Goal: Navigation & Orientation: Find specific page/section

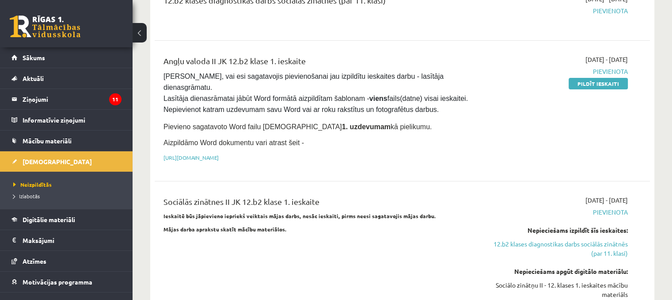
scroll to position [133, 0]
click at [219, 153] on link "[URL][DOMAIN_NAME]" at bounding box center [190, 156] width 55 height 7
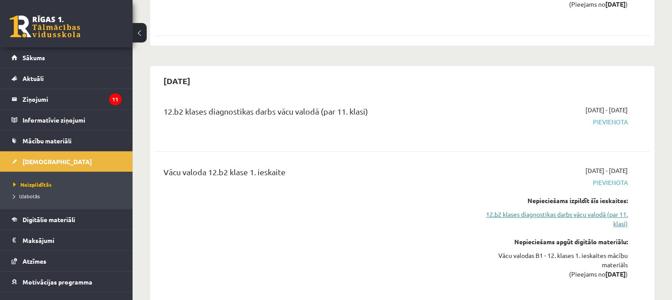
scroll to position [486, 0]
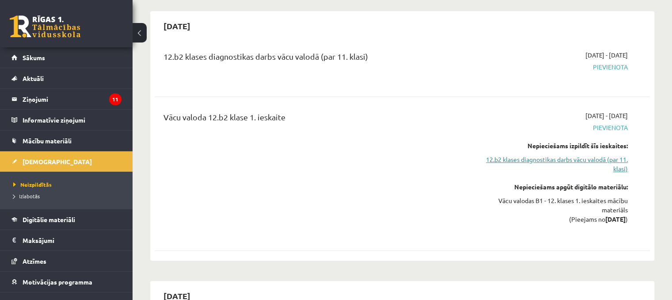
click at [602, 155] on link "12.b2 klases diagnostikas darbs vācu valodā (par 11. klasi)" at bounding box center [555, 164] width 146 height 19
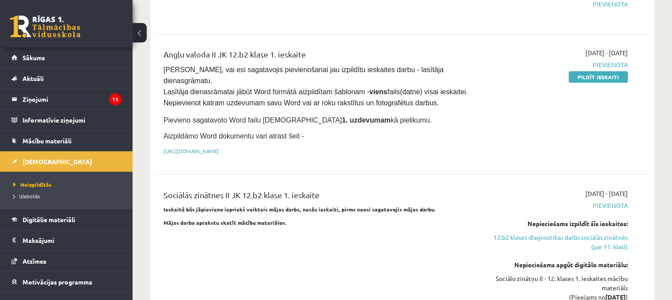
scroll to position [73, 0]
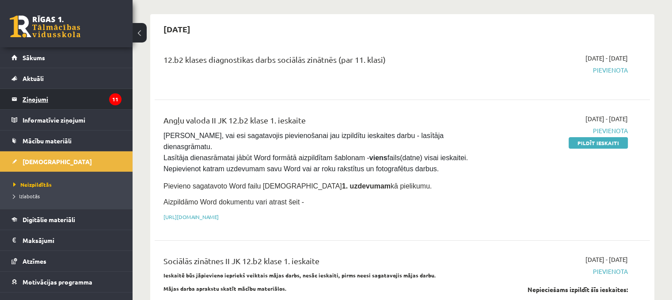
click at [62, 100] on legend "Ziņojumi 11" at bounding box center [72, 99] width 99 height 20
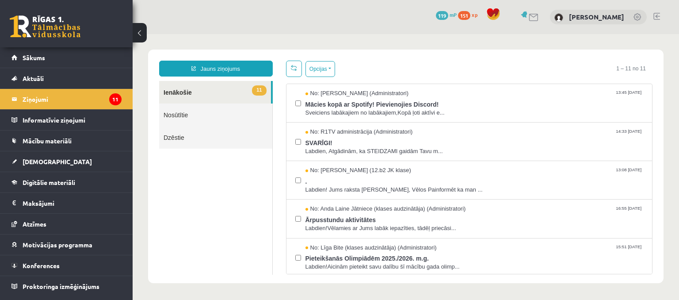
click at [207, 89] on link "11 Ienākošie" at bounding box center [215, 92] width 112 height 23
click at [55, 182] on span "Digitālie materiāli" at bounding box center [49, 182] width 53 height 8
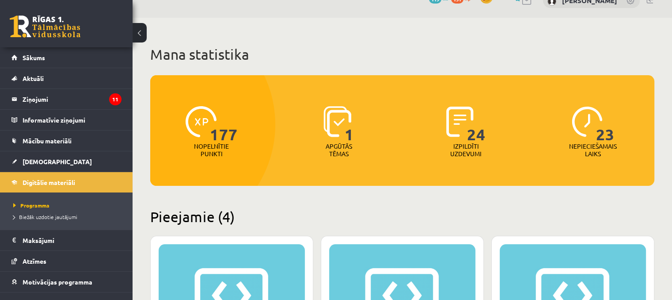
scroll to position [44, 0]
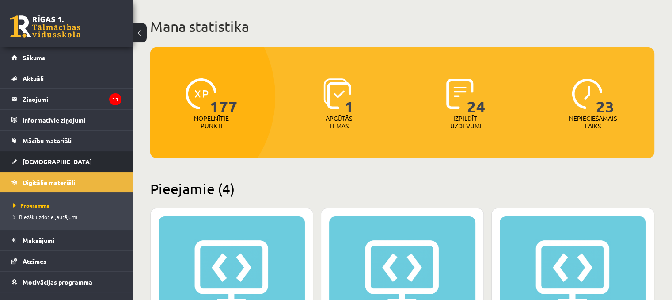
click at [51, 159] on link "[DEMOGRAPHIC_DATA]" at bounding box center [66, 161] width 110 height 20
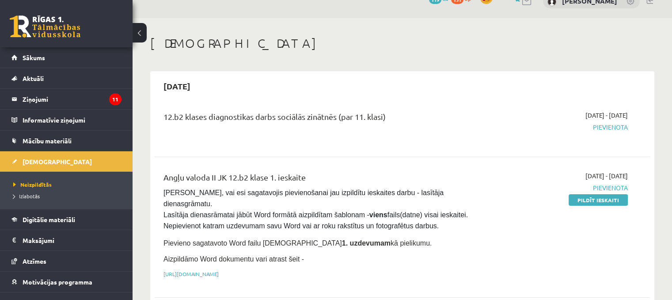
scroll to position [44, 0]
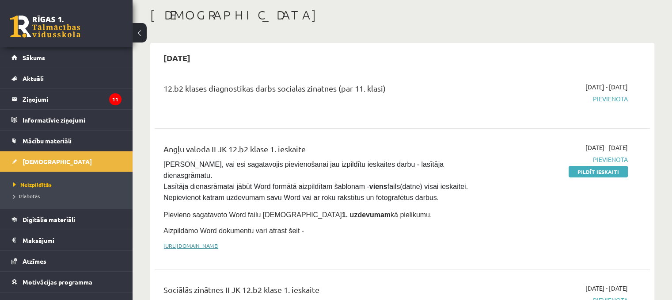
click at [219, 242] on link "[URL][DOMAIN_NAME]" at bounding box center [190, 245] width 55 height 7
